Goal: Use online tool/utility

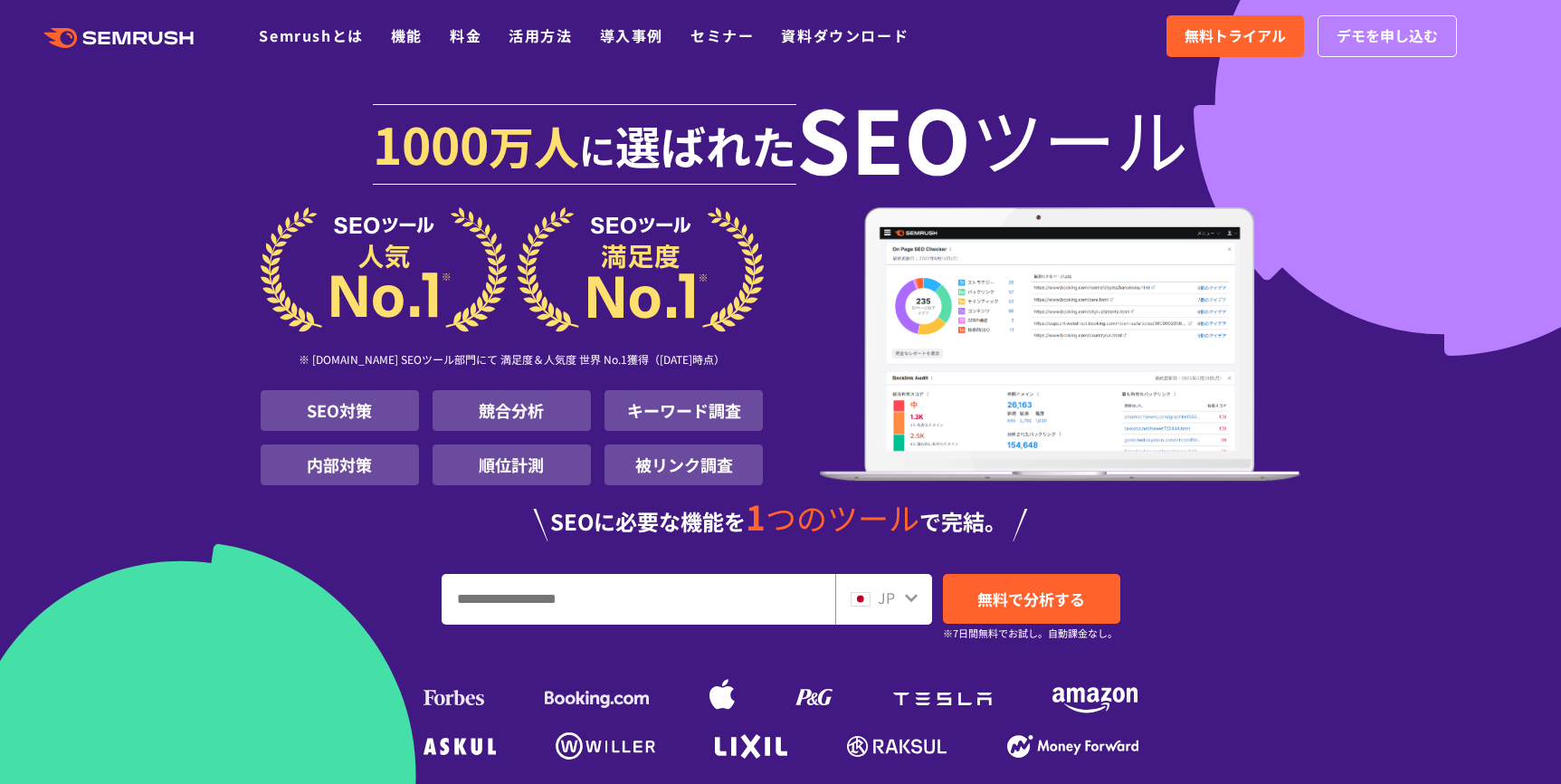
click at [717, 608] on input "URL、キーワードを入力してください" at bounding box center [638, 599] width 392 height 49
paste input "**********"
type input "**********"
click at [1061, 599] on span "無料で分析する" at bounding box center [1031, 599] width 107 height 23
